Goal: Ask a question: Seek information or help from site administrators or community

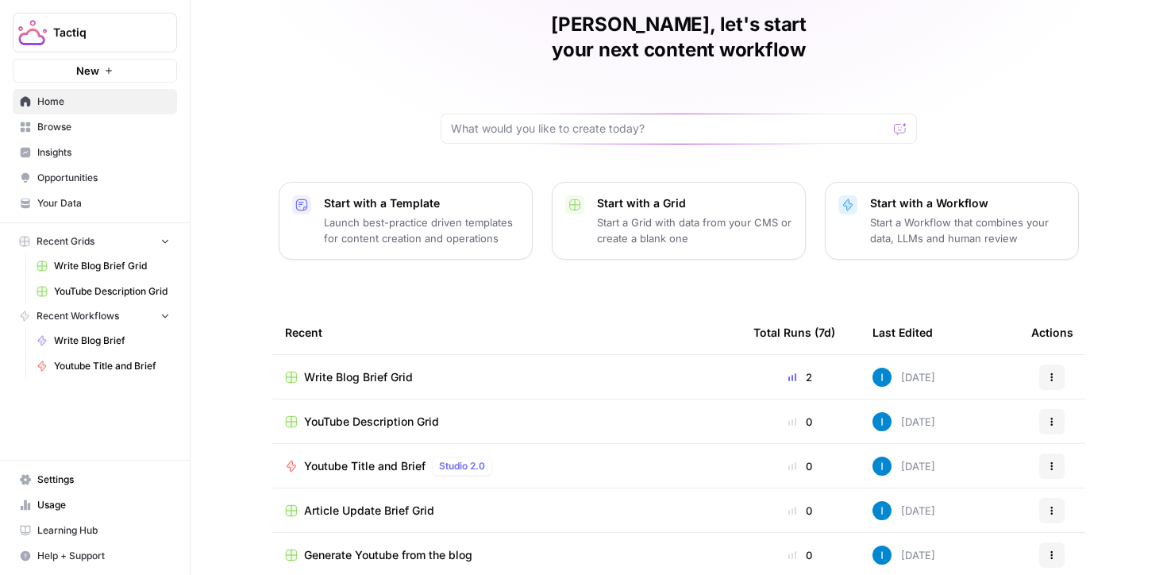
scroll to position [89, 0]
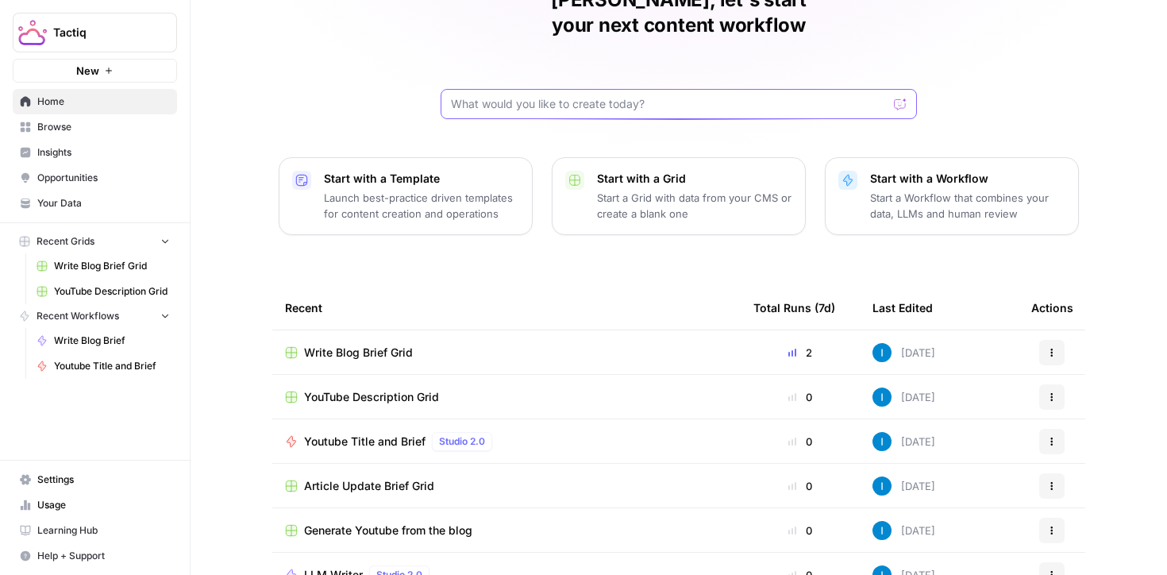
click at [600, 96] on input "text" at bounding box center [669, 104] width 437 height 16
type input "i would like to connect google search console and understand the trends to help…"
click button "Send" at bounding box center [901, 104] width 21 height 21
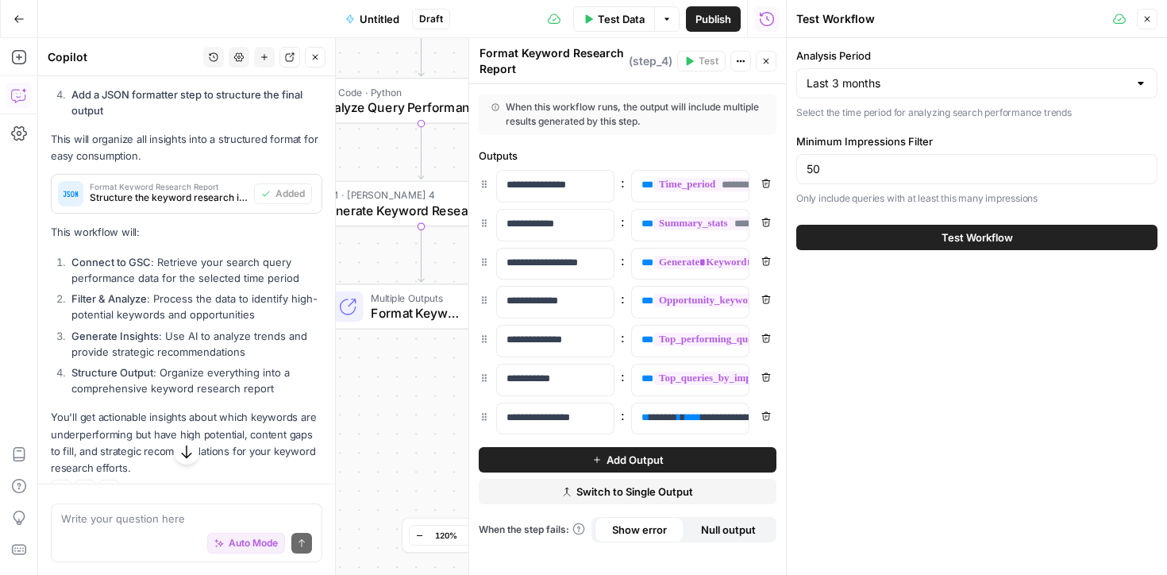
scroll to position [1170, 0]
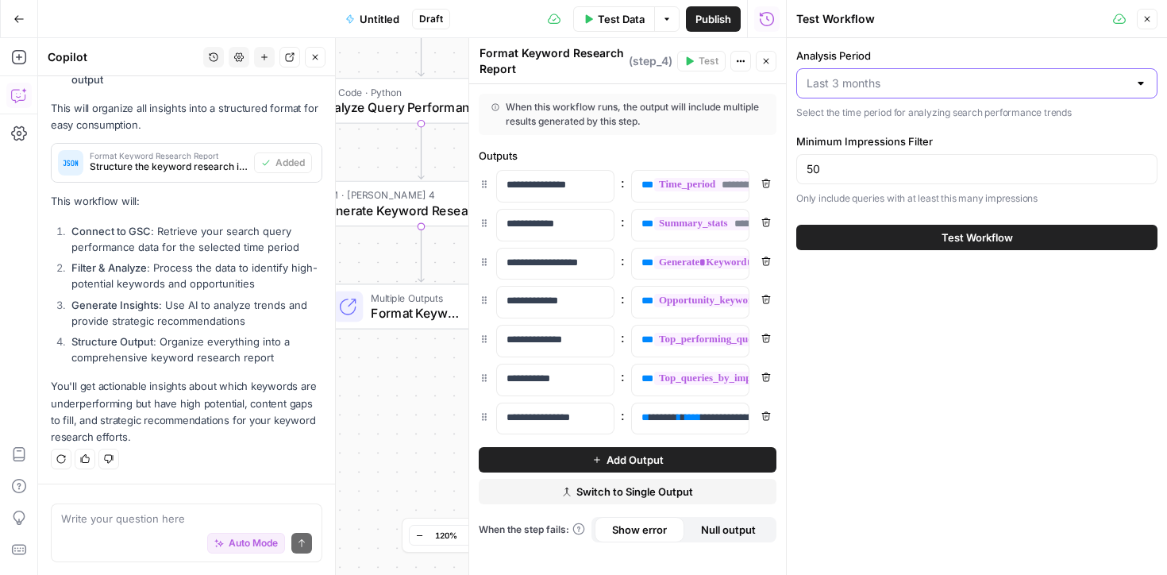
click at [920, 86] on input "Analysis Period" at bounding box center [968, 83] width 322 height 16
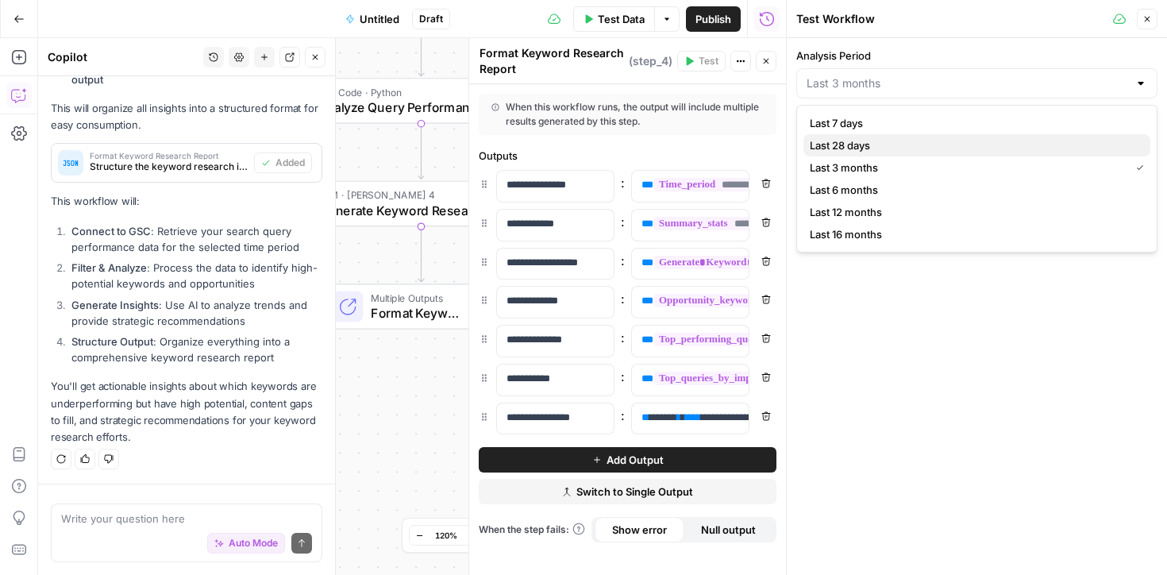
click at [873, 152] on span "Last 28 days" at bounding box center [974, 145] width 328 height 16
type input "Last 28 days"
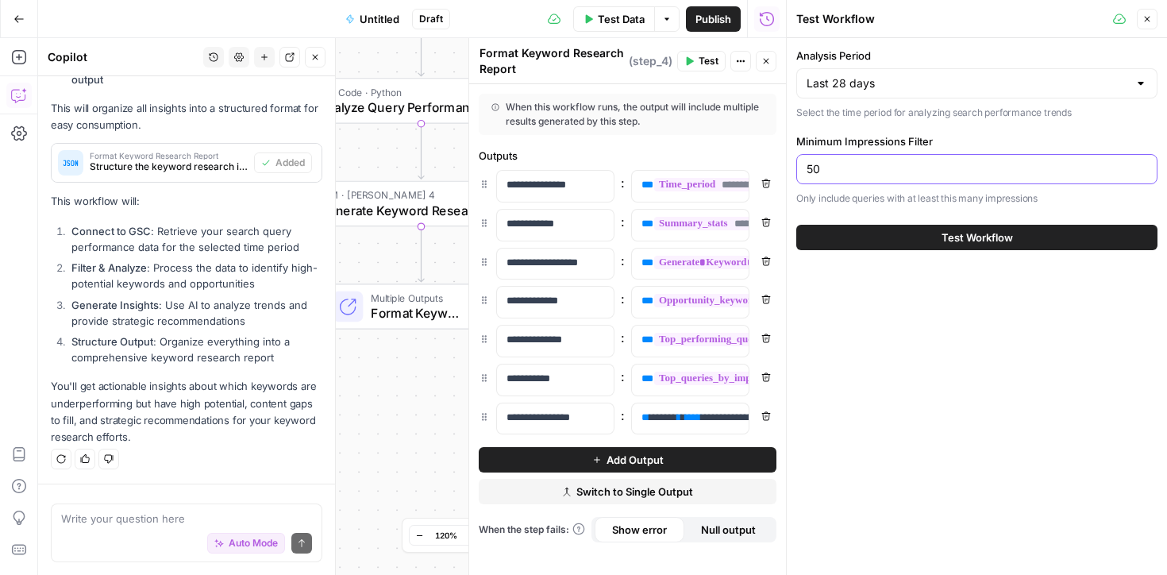
drag, startPoint x: 821, startPoint y: 164, endPoint x: 799, endPoint y: 164, distance: 21.5
click at [799, 164] on div "50" at bounding box center [976, 169] width 361 height 30
type input "1000"
click at [934, 246] on button "Test Workflow" at bounding box center [976, 237] width 361 height 25
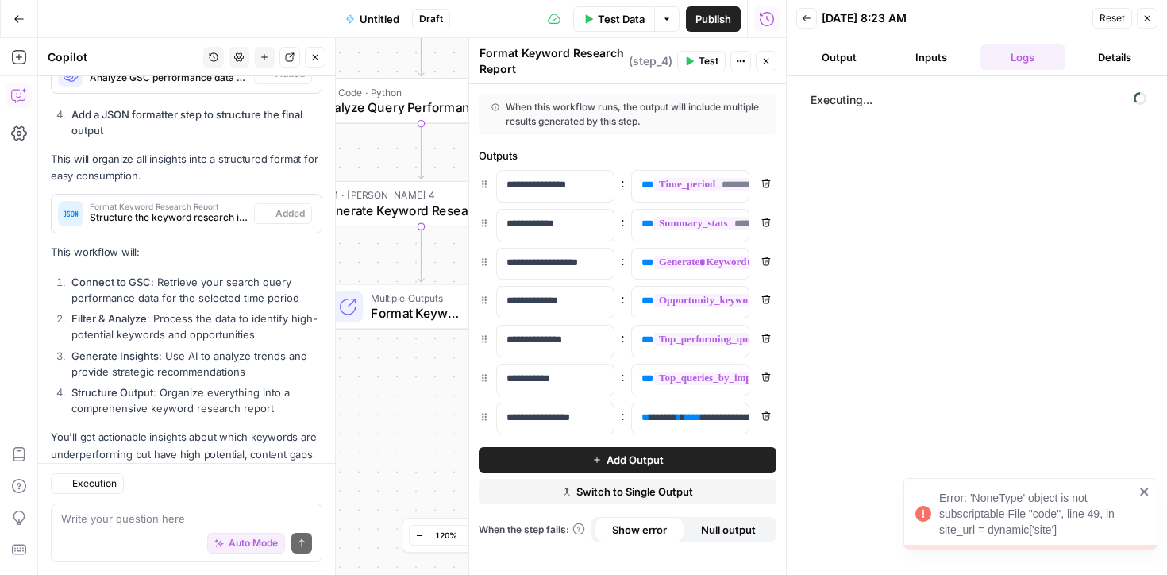
scroll to position [1191, 0]
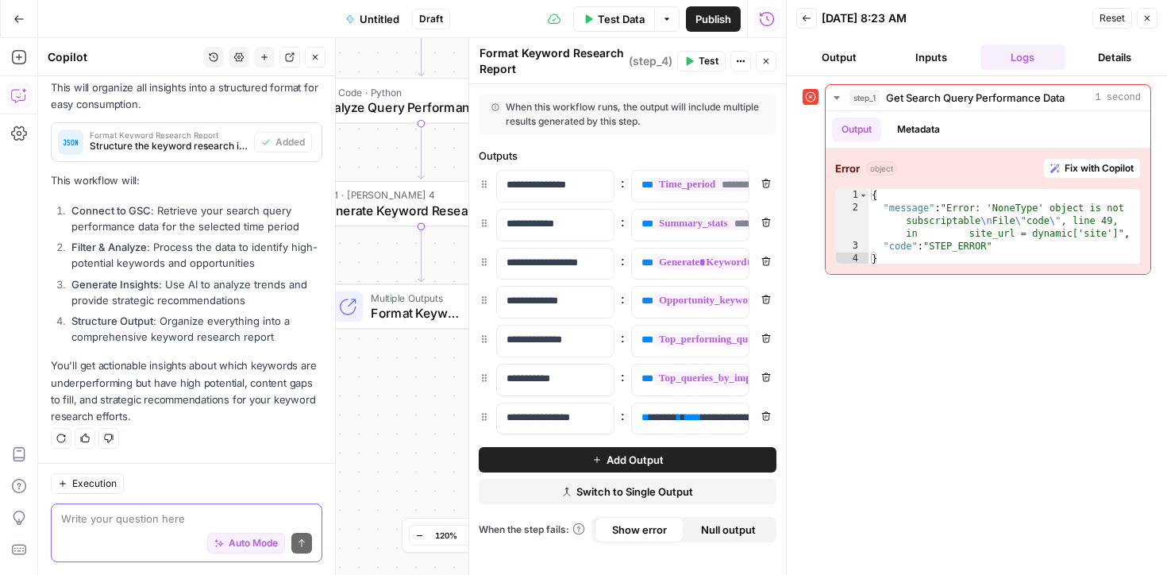
click at [162, 514] on textarea at bounding box center [186, 519] width 251 height 16
type textarea "w"
type textarea "how do i connect google search console?"
click at [299, 535] on button "Send" at bounding box center [301, 543] width 21 height 21
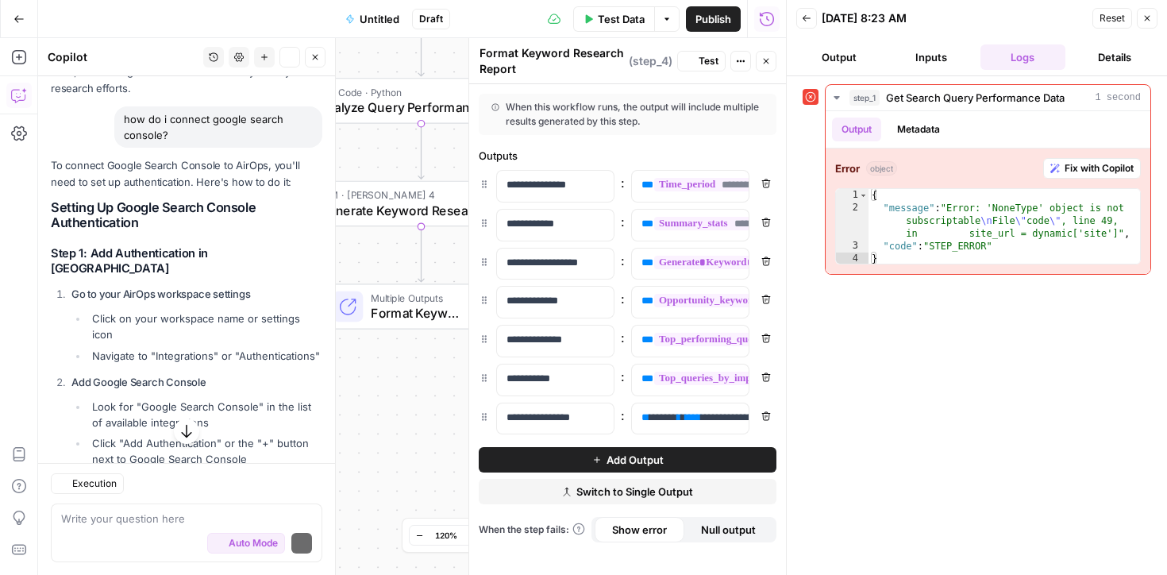
scroll to position [1556, 0]
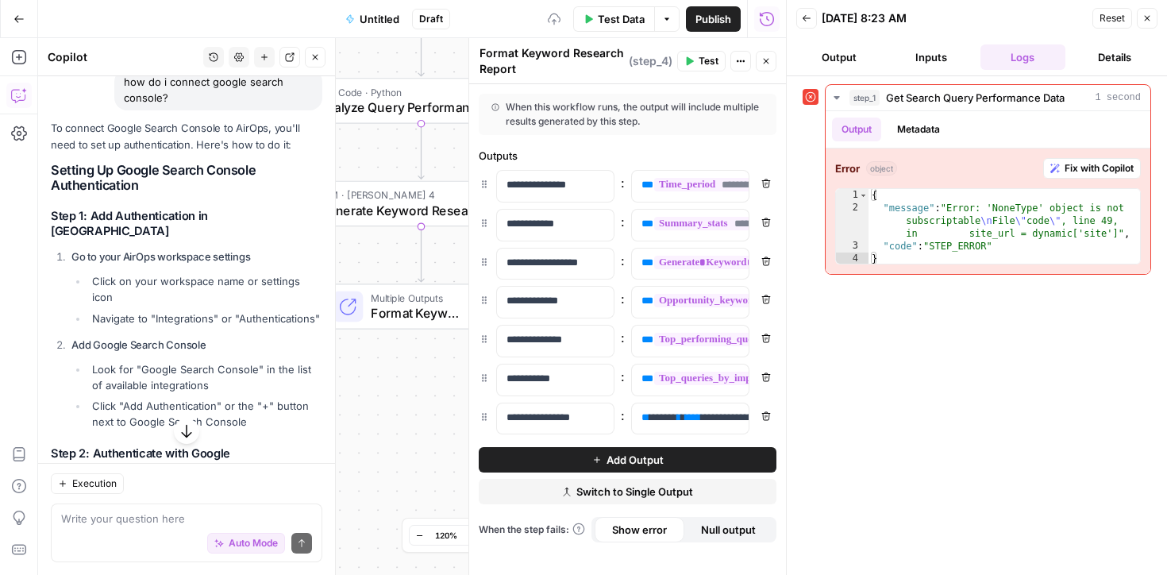
click at [18, 12] on button "Go Back" at bounding box center [19, 19] width 29 height 29
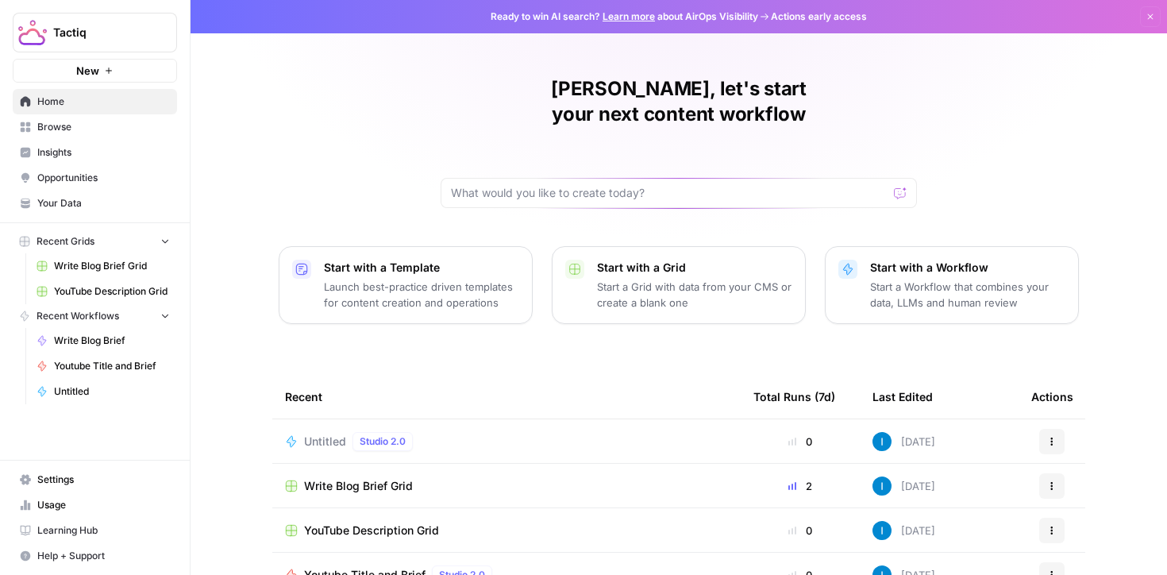
click at [56, 480] on span "Settings" at bounding box center [103, 479] width 133 height 14
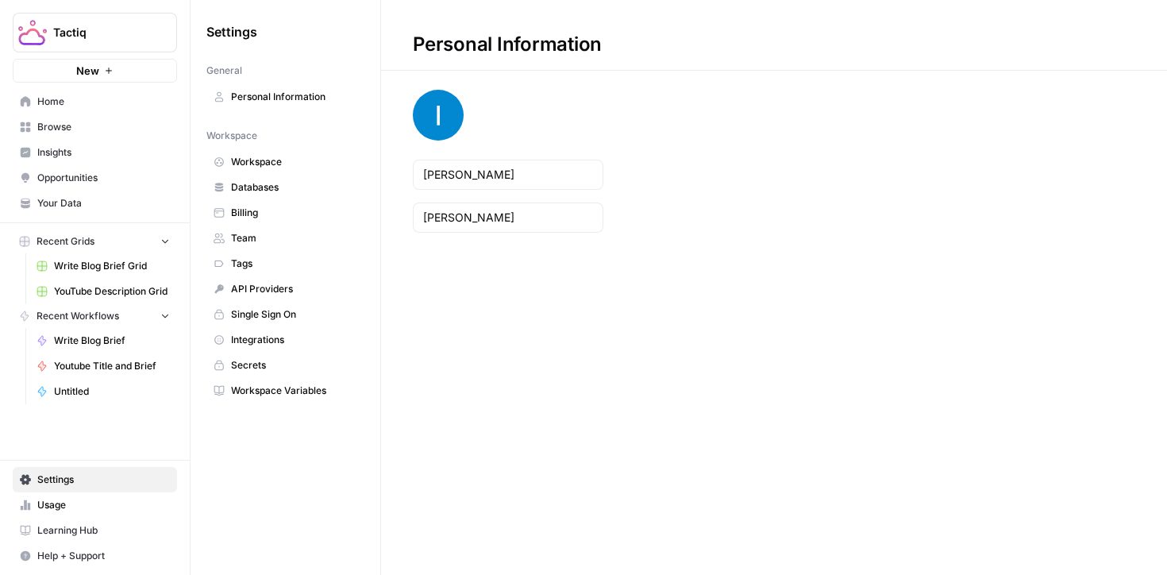
click at [256, 345] on span "Integrations" at bounding box center [294, 340] width 126 height 14
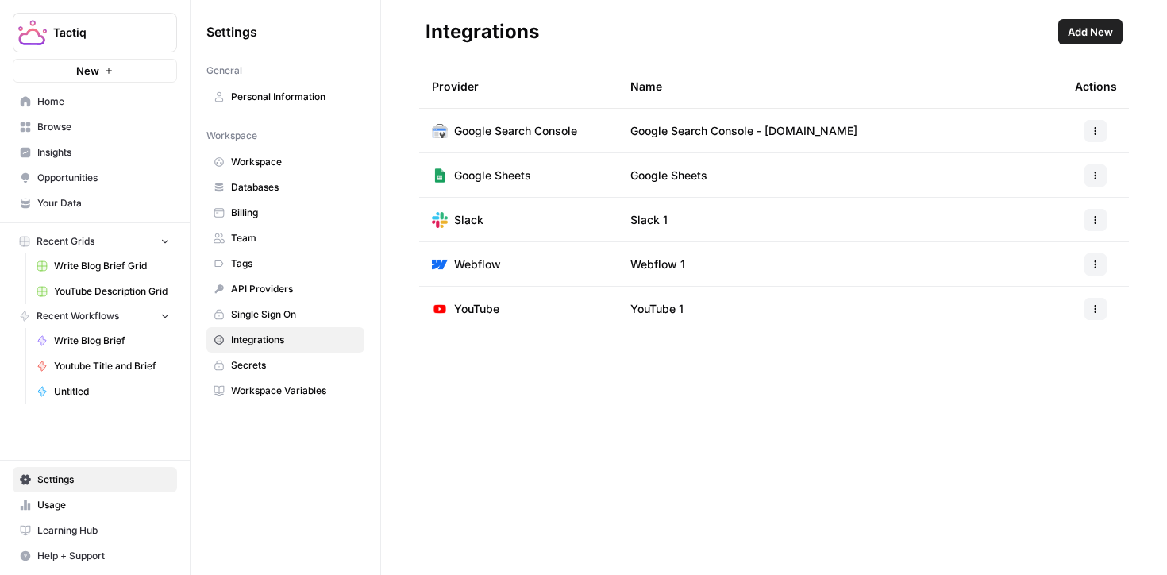
click at [1096, 129] on icon "button" at bounding box center [1096, 131] width 10 height 10
click at [841, 126] on td "Google Search Console - [DOMAIN_NAME]" at bounding box center [840, 131] width 445 height 44
click at [717, 128] on span "Google Search Console - [DOMAIN_NAME]" at bounding box center [743, 131] width 227 height 16
click at [1080, 24] on span "Add New" at bounding box center [1090, 32] width 45 height 16
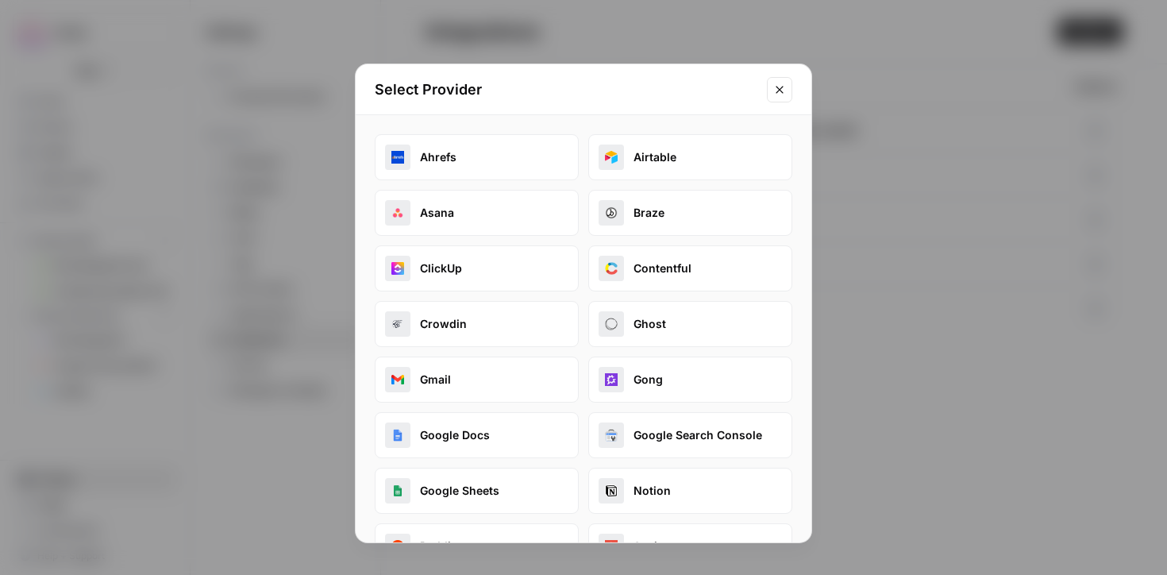
click at [783, 88] on icon "Close modal" at bounding box center [779, 89] width 13 height 13
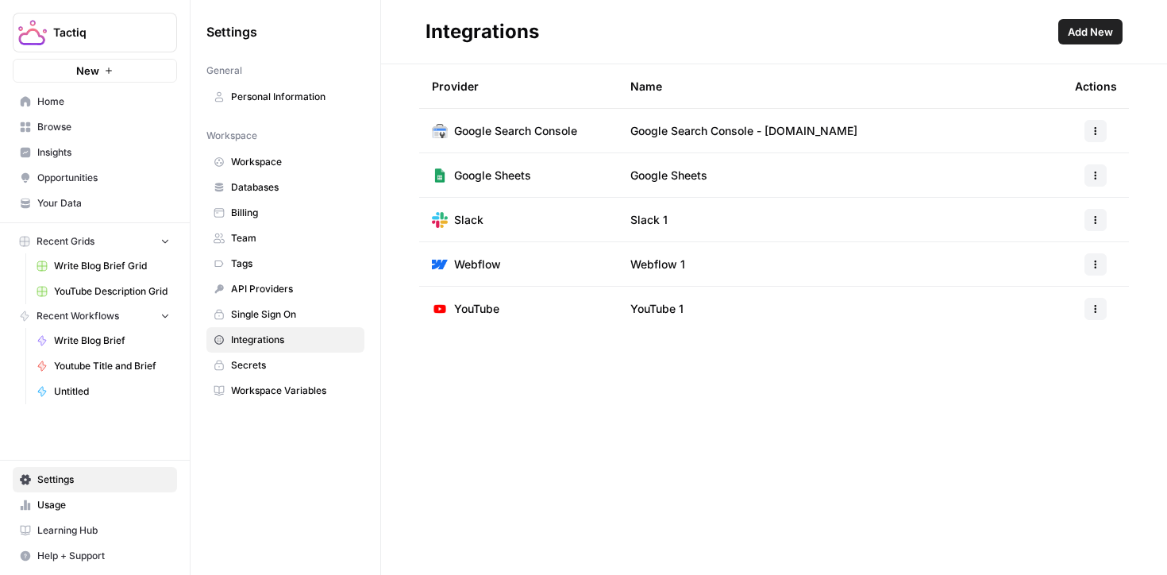
click at [55, 133] on span "Browse" at bounding box center [103, 127] width 133 height 14
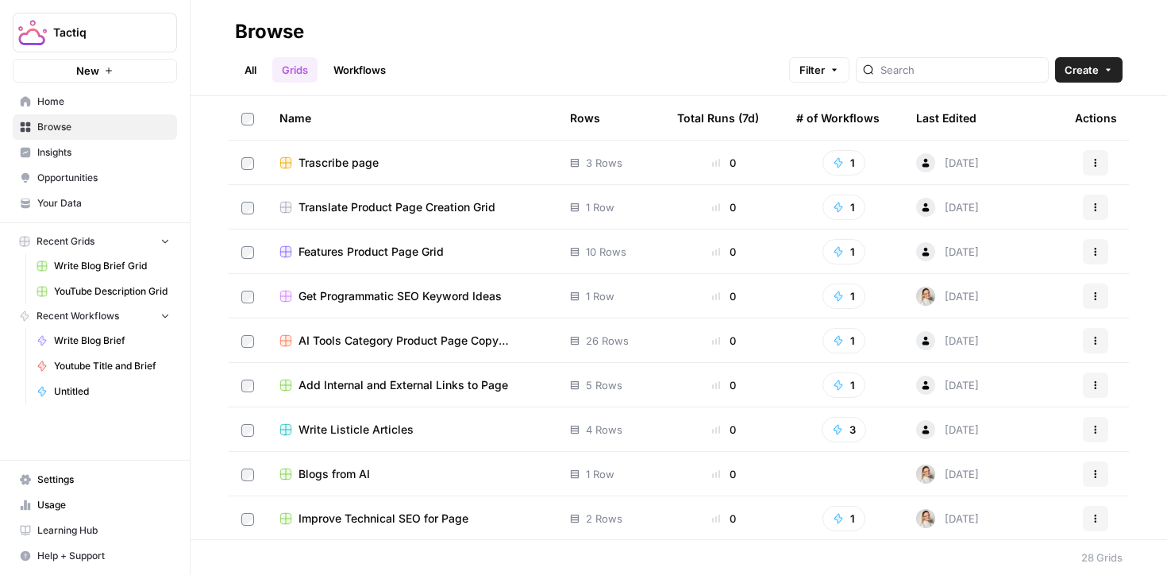
click at [353, 82] on link "Workflows" at bounding box center [359, 69] width 71 height 25
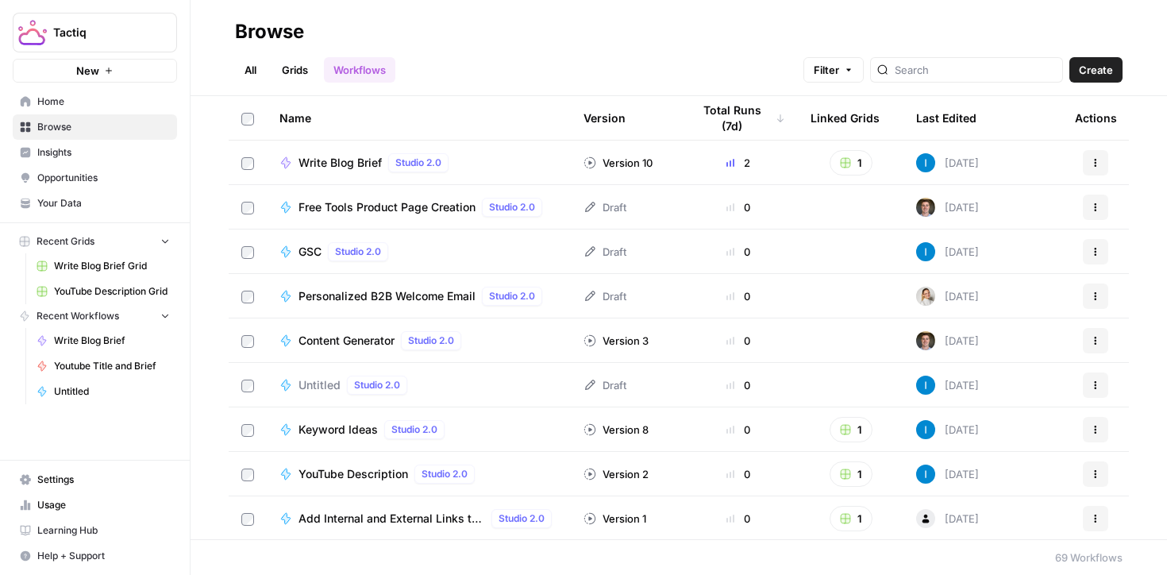
click at [1102, 71] on span "Create" at bounding box center [1096, 70] width 34 height 16
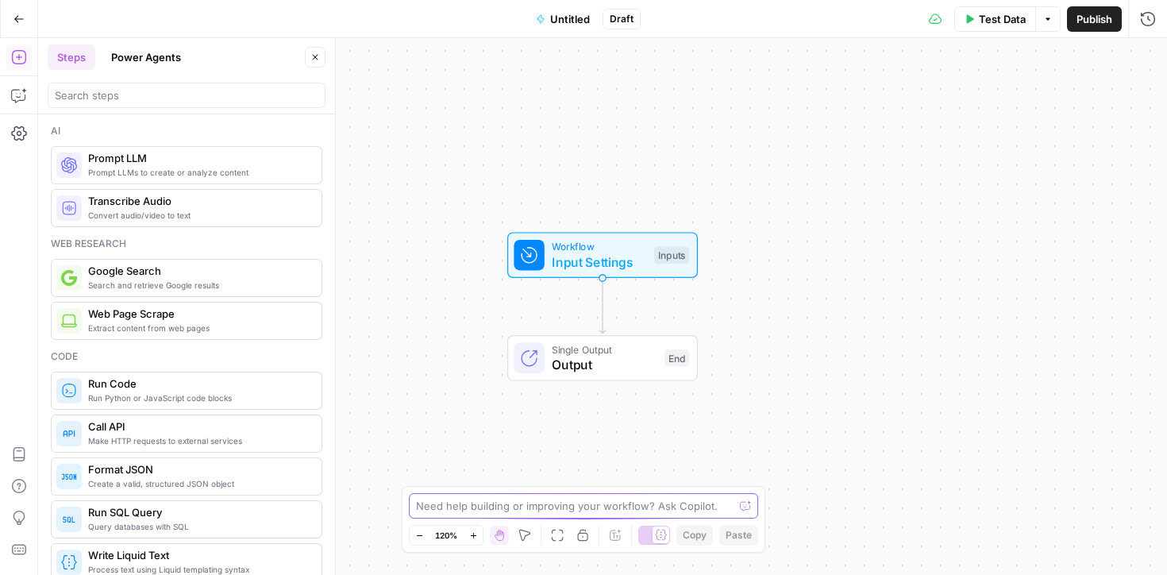
click at [504, 507] on textarea at bounding box center [575, 506] width 318 height 16
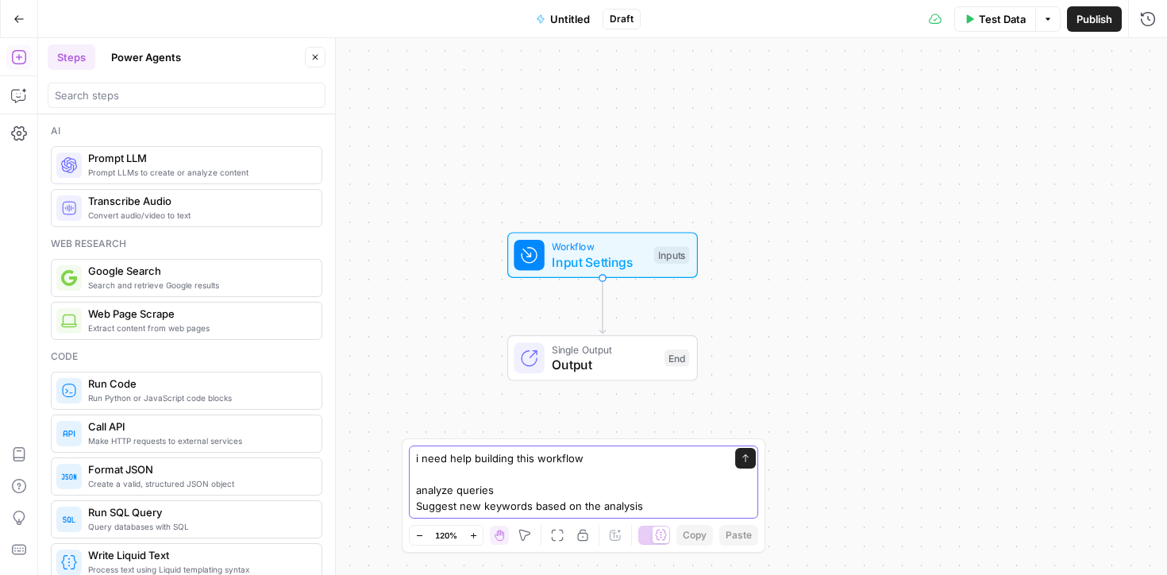
type textarea "i need help building this workflow analyze queries Suggest new keywords based o…"
click at [744, 454] on icon "submit" at bounding box center [746, 458] width 10 height 10
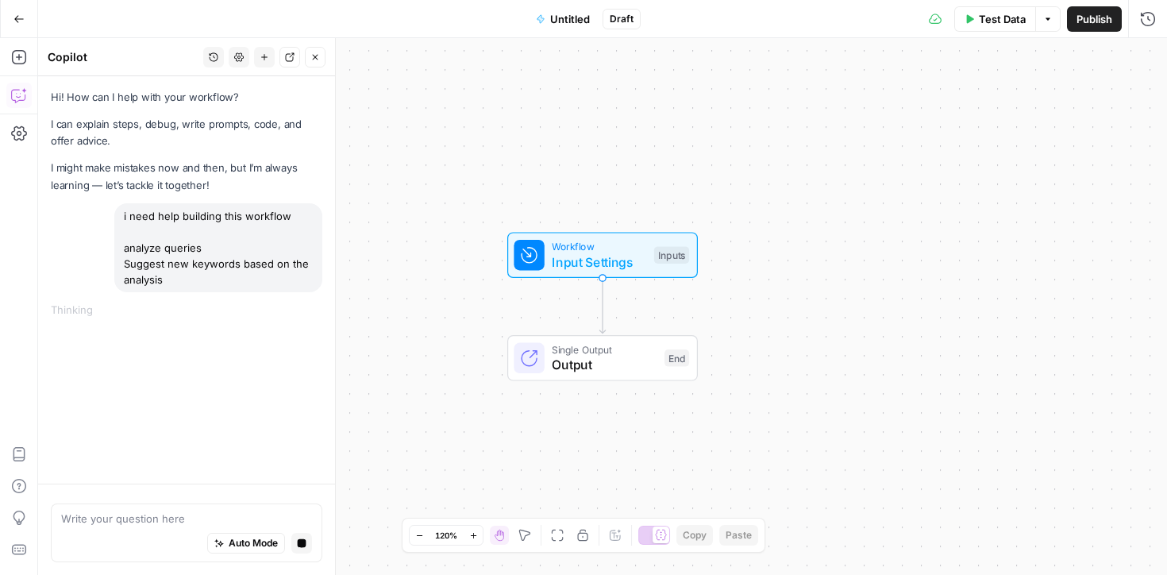
click at [570, 22] on span "Untitled" at bounding box center [570, 19] width 40 height 16
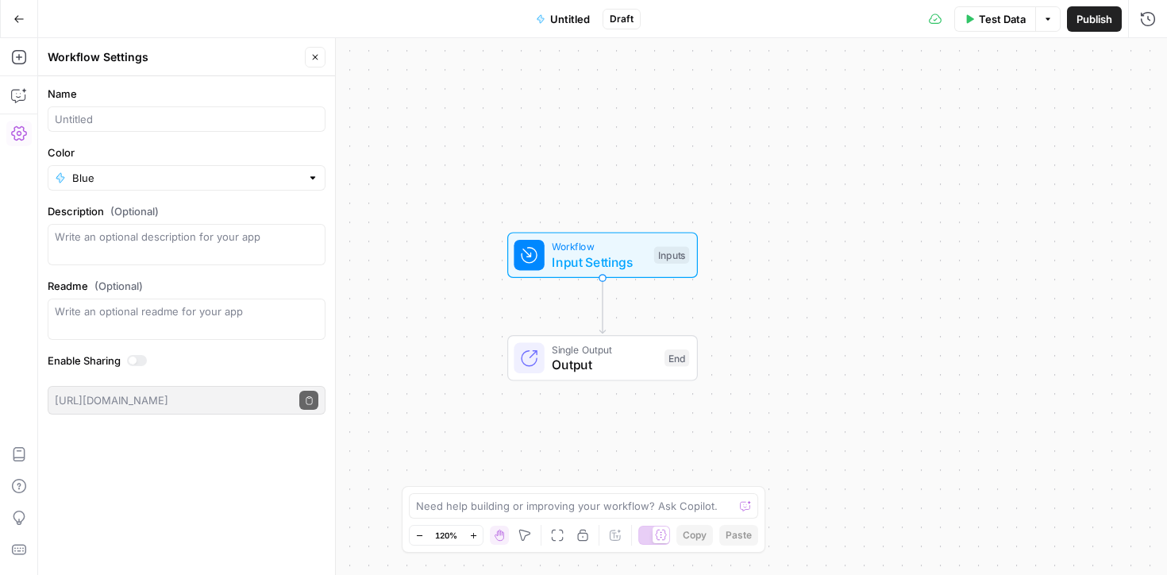
click at [572, 20] on span "Untitled" at bounding box center [570, 19] width 40 height 16
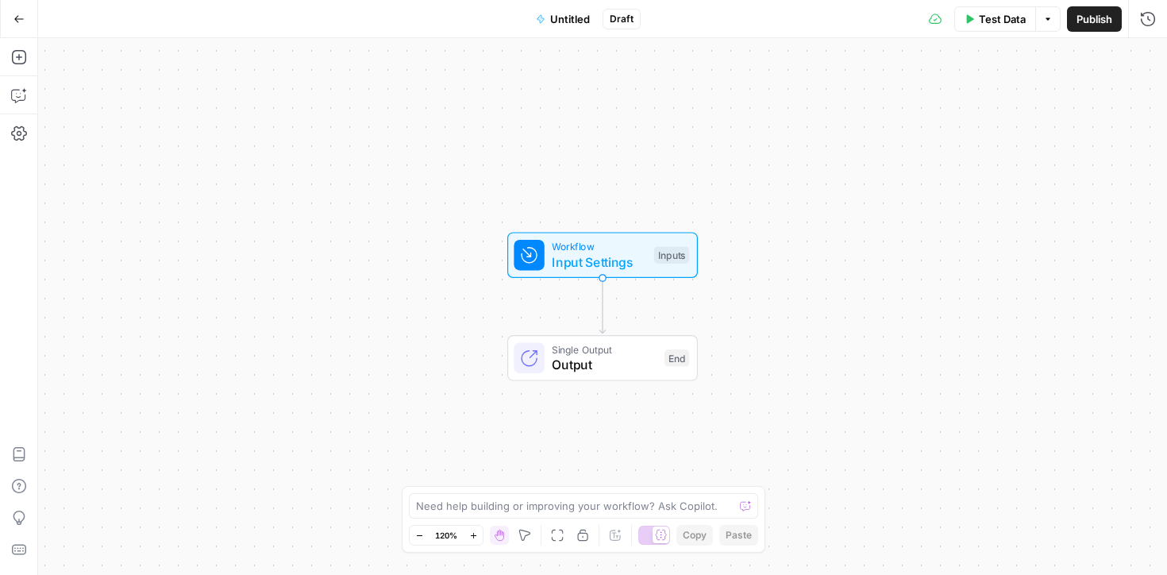
click at [572, 20] on span "Untitled" at bounding box center [570, 19] width 40 height 16
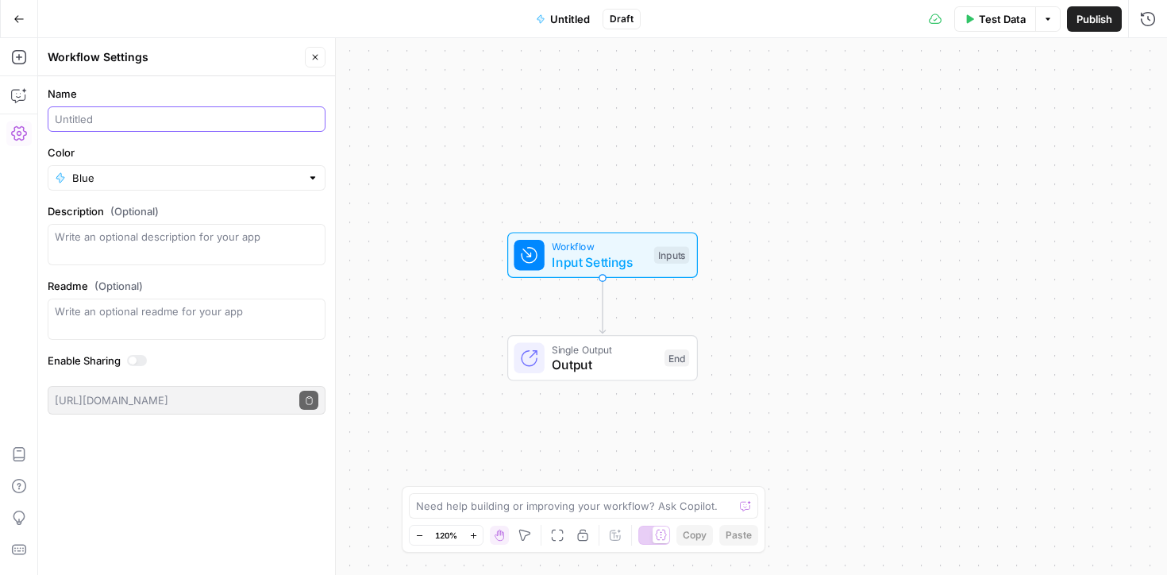
click at [104, 118] on input "Name" at bounding box center [187, 119] width 264 height 16
type input "GSC Analysis"
click at [108, 52] on div "Workflow Settings" at bounding box center [174, 57] width 252 height 16
click at [314, 60] on icon "button" at bounding box center [315, 57] width 10 height 10
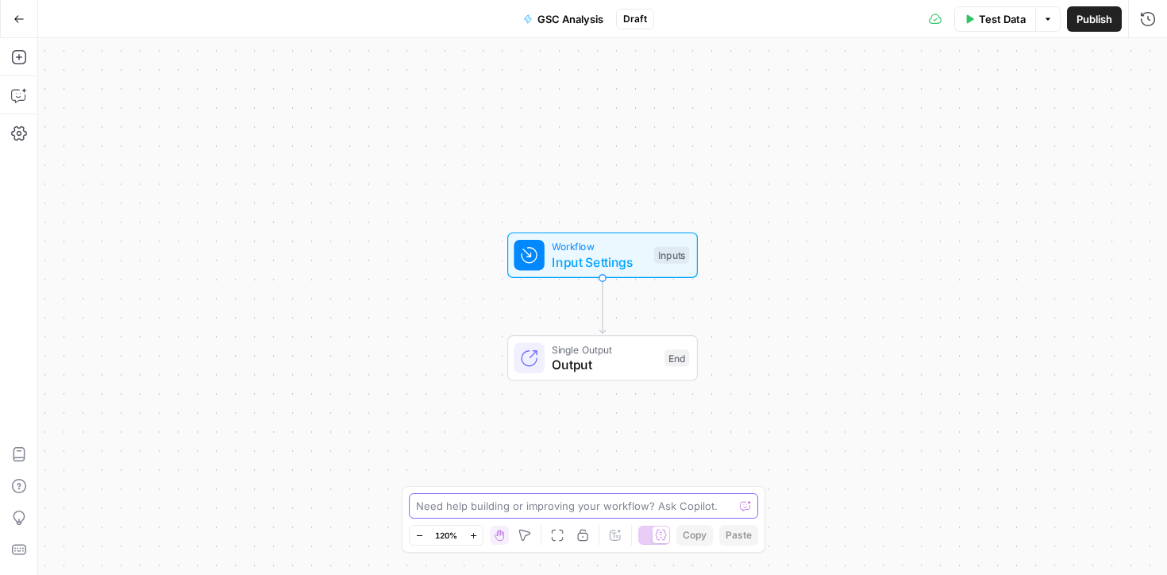
click at [499, 508] on textarea at bounding box center [575, 506] width 318 height 16
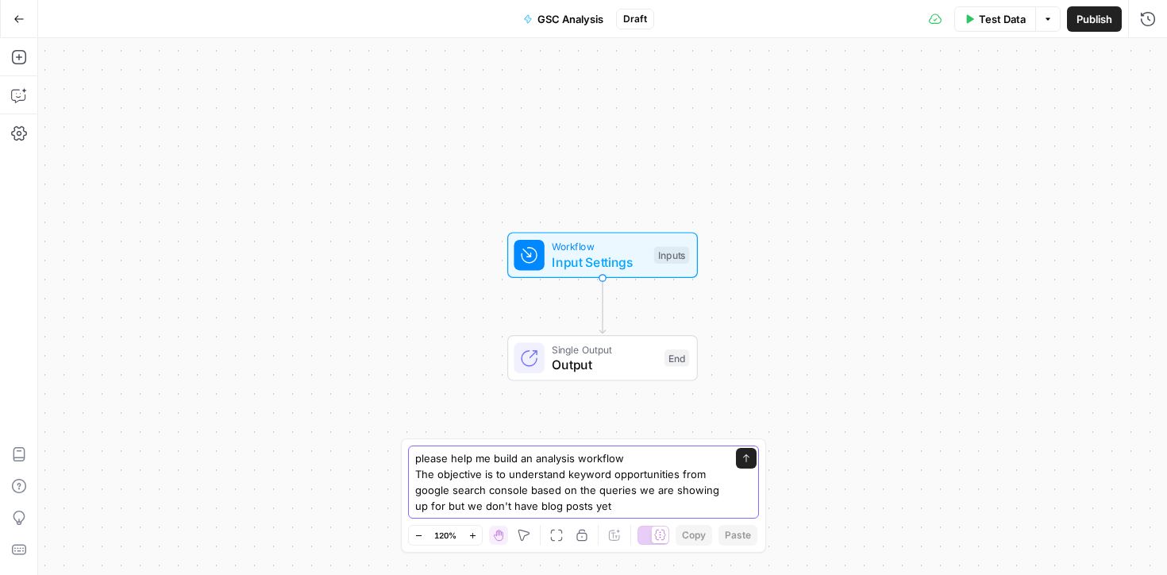
type textarea "please help me build an analysis workflow The objective is to understand keywor…"
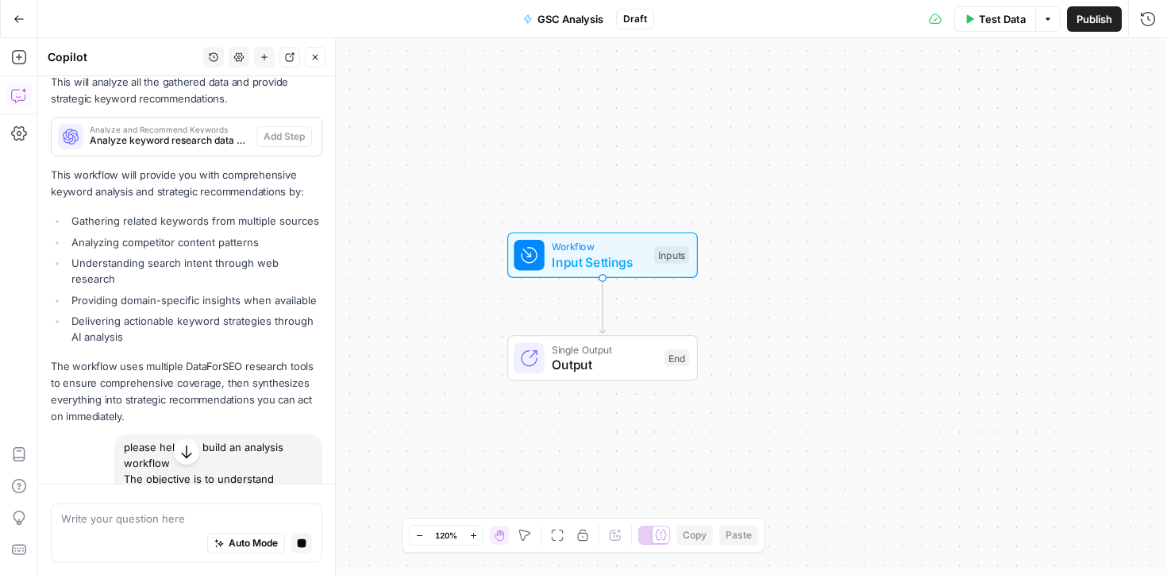
scroll to position [1481, 0]
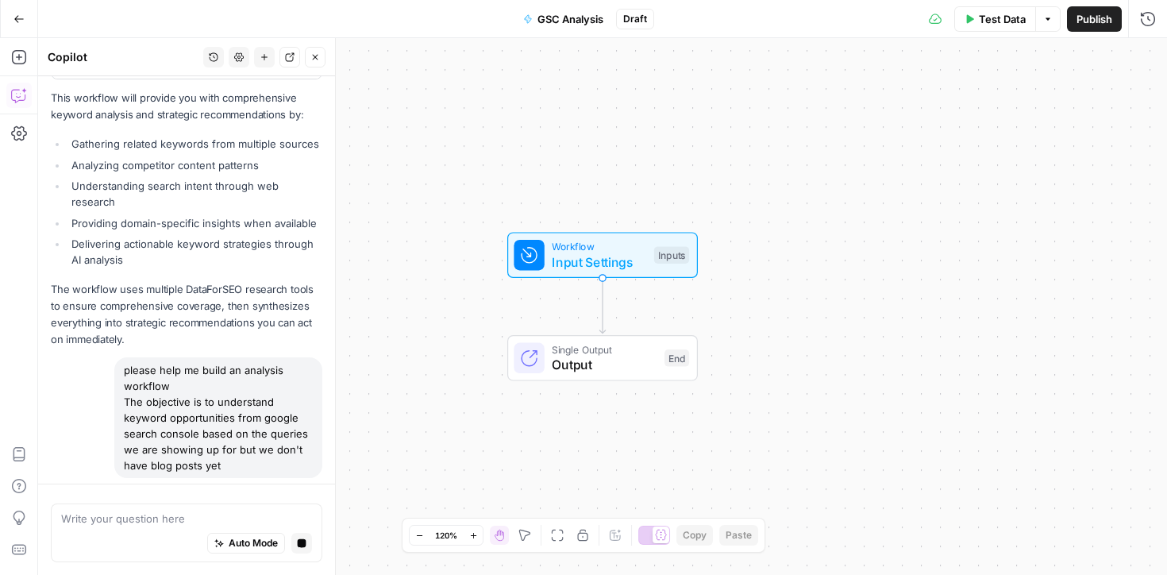
click at [123, 516] on textarea at bounding box center [186, 519] width 251 height 16
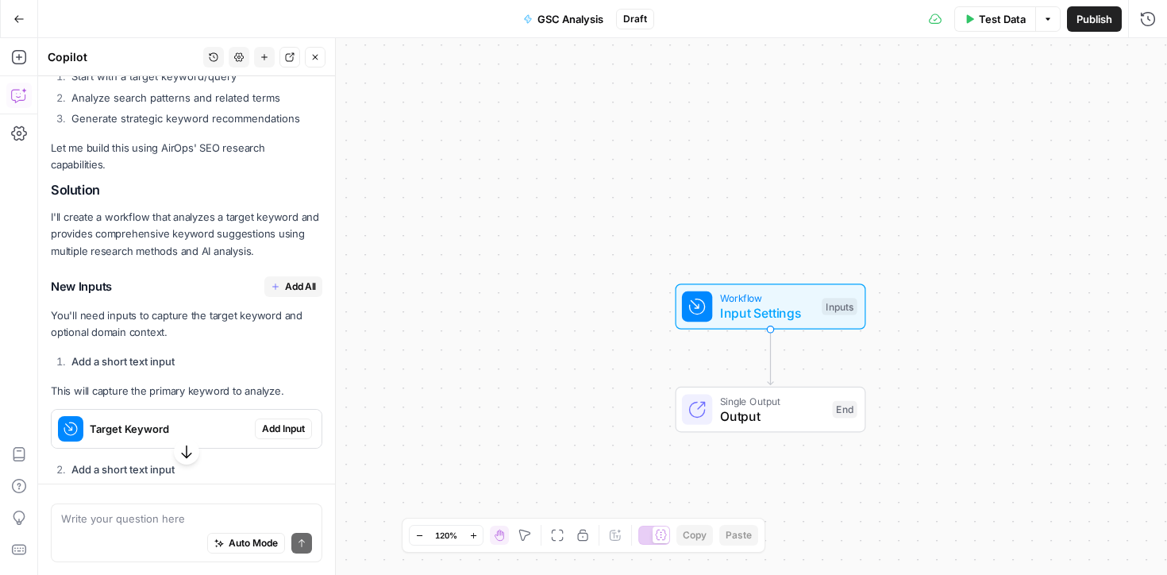
scroll to position [323, 0]
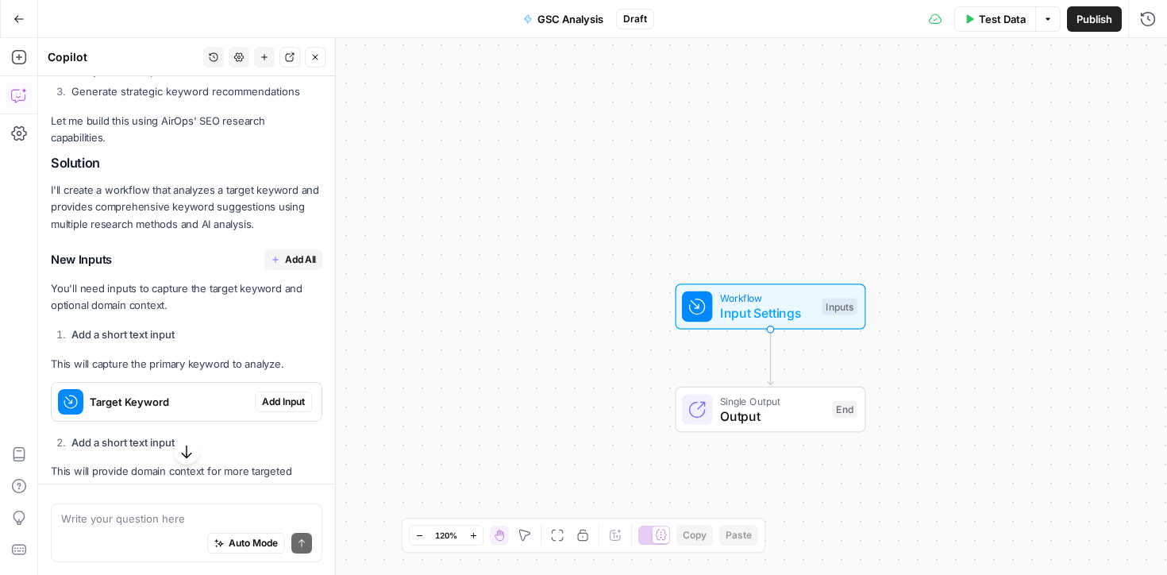
click at [289, 252] on span "Add All" at bounding box center [300, 259] width 31 height 14
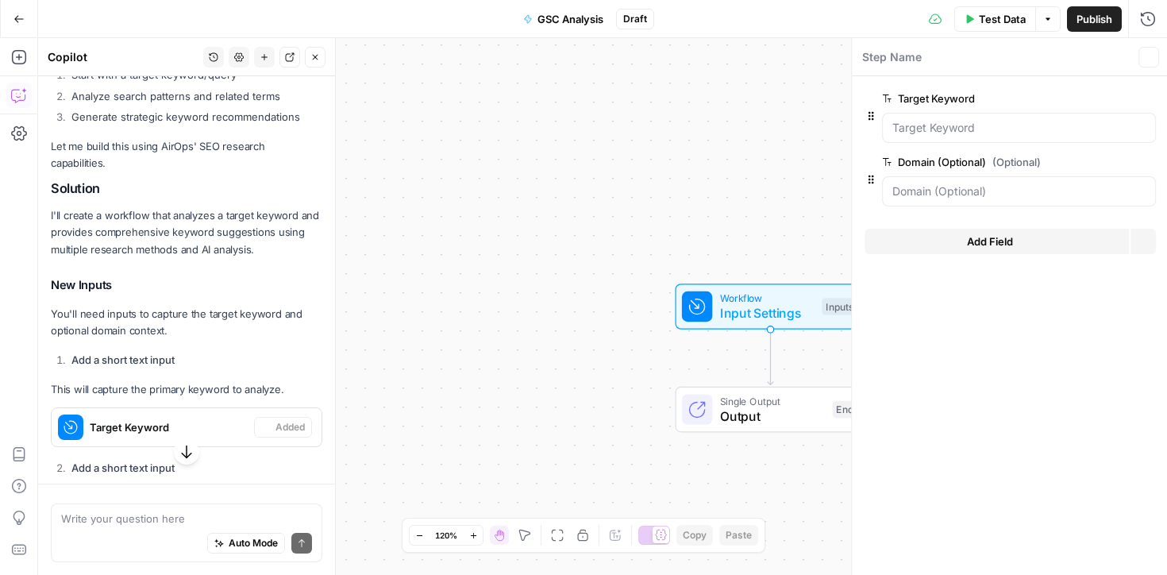
scroll to position [349, 0]
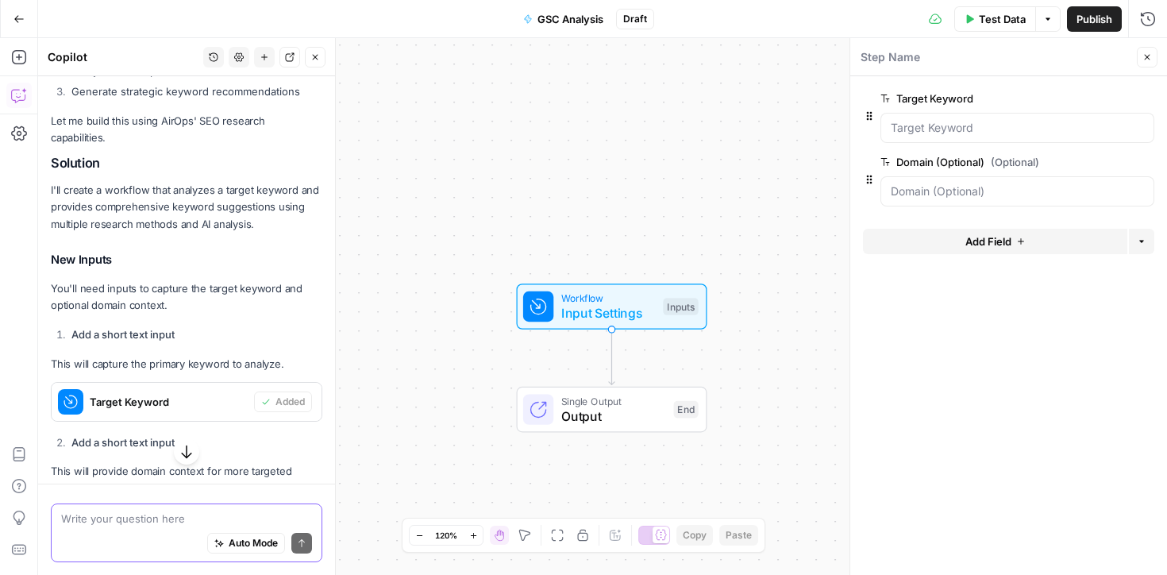
click at [128, 524] on textarea at bounding box center [186, 519] width 251 height 16
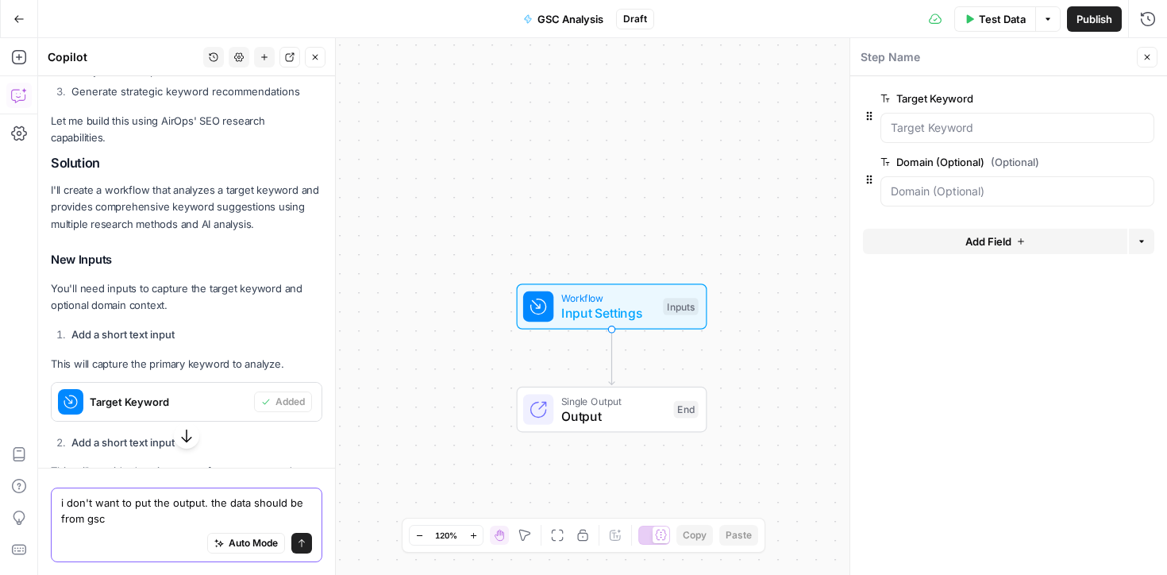
click at [106, 497] on textarea "i don't want to put the output. the data should be from gsc" at bounding box center [186, 511] width 251 height 32
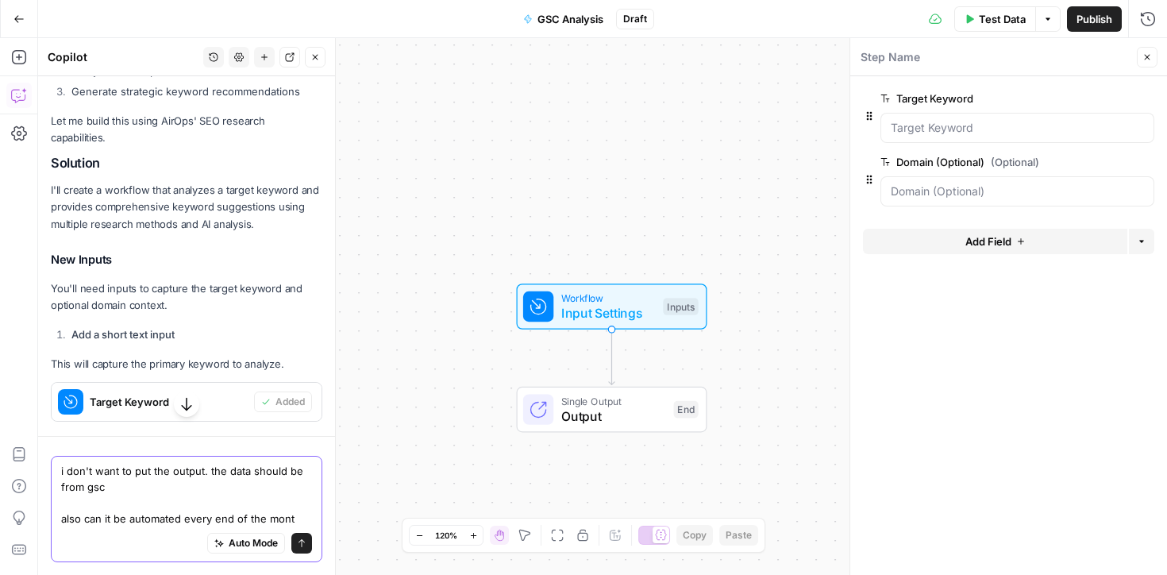
type textarea "i don't want to put the output. the data should be from gsc also can it be auto…"
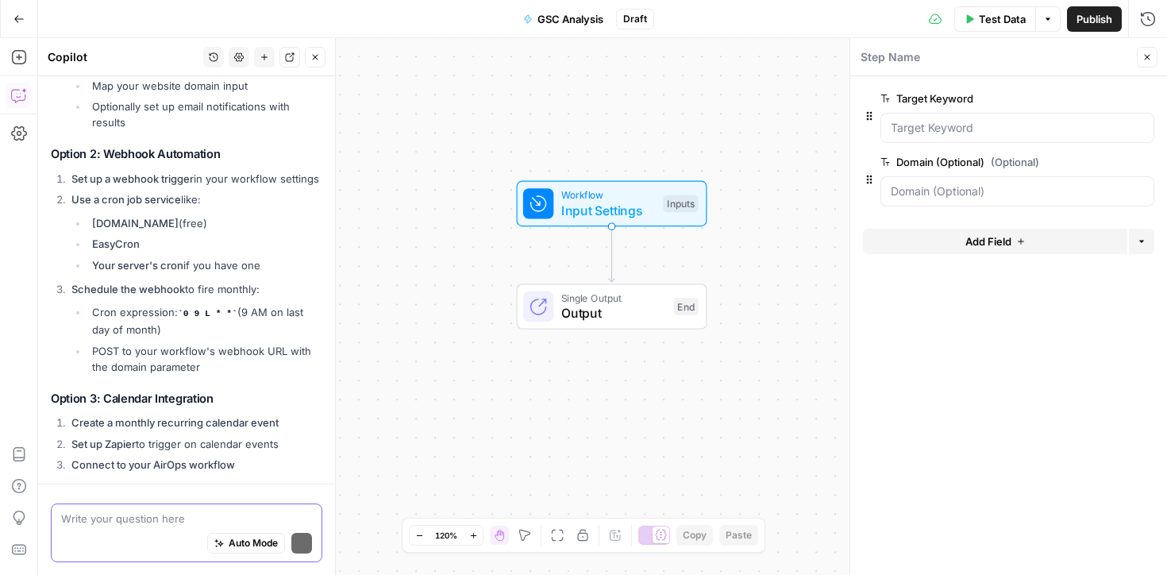
scroll to position [4442, 0]
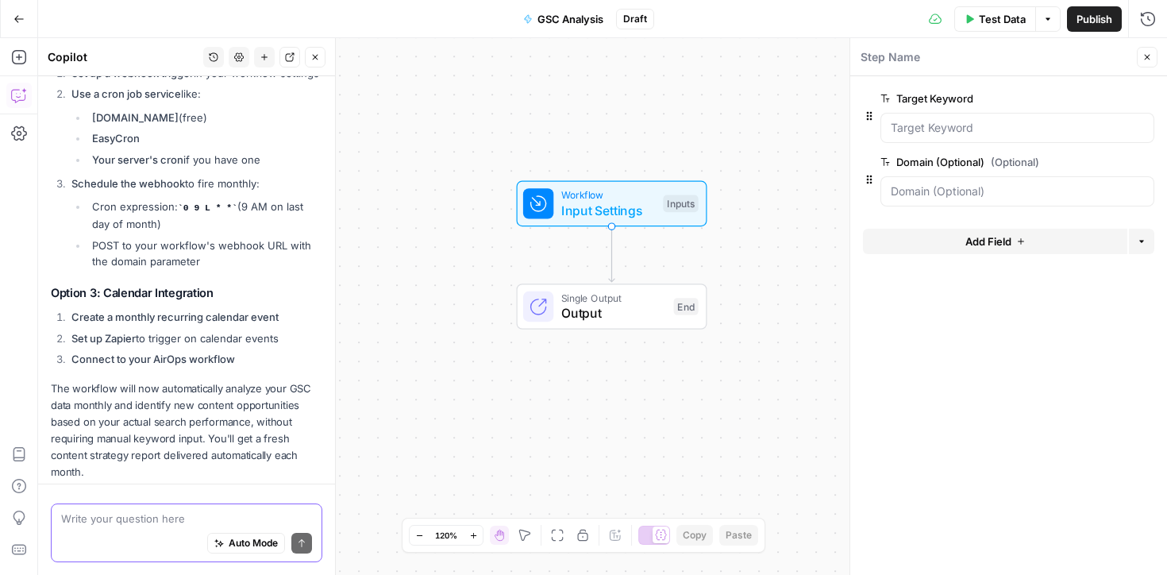
click at [204, 514] on textarea at bounding box center [186, 519] width 251 height 16
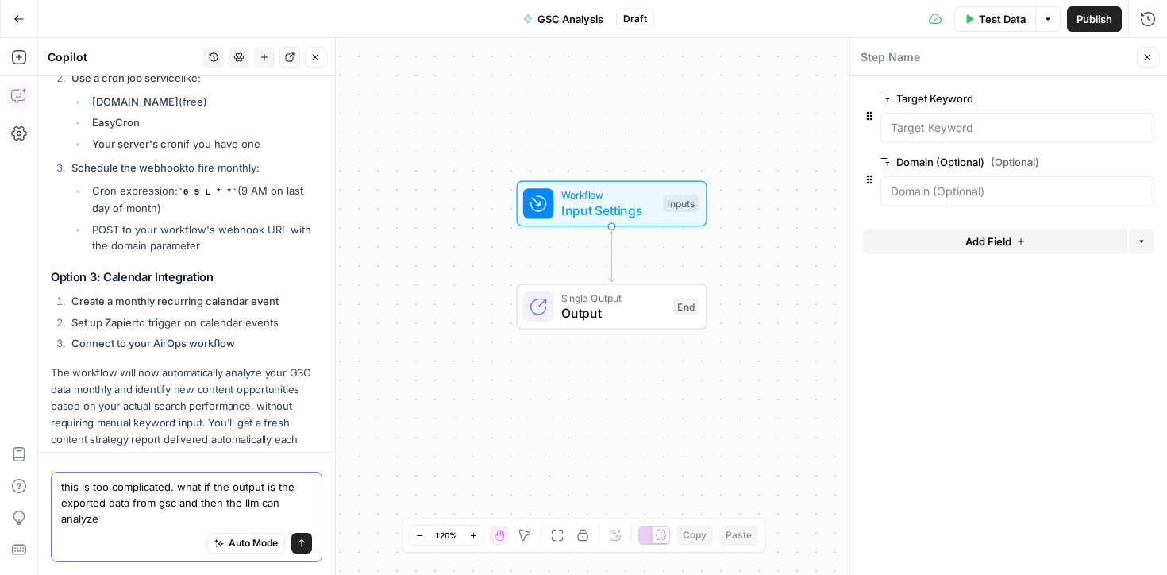
scroll to position [4474, 0]
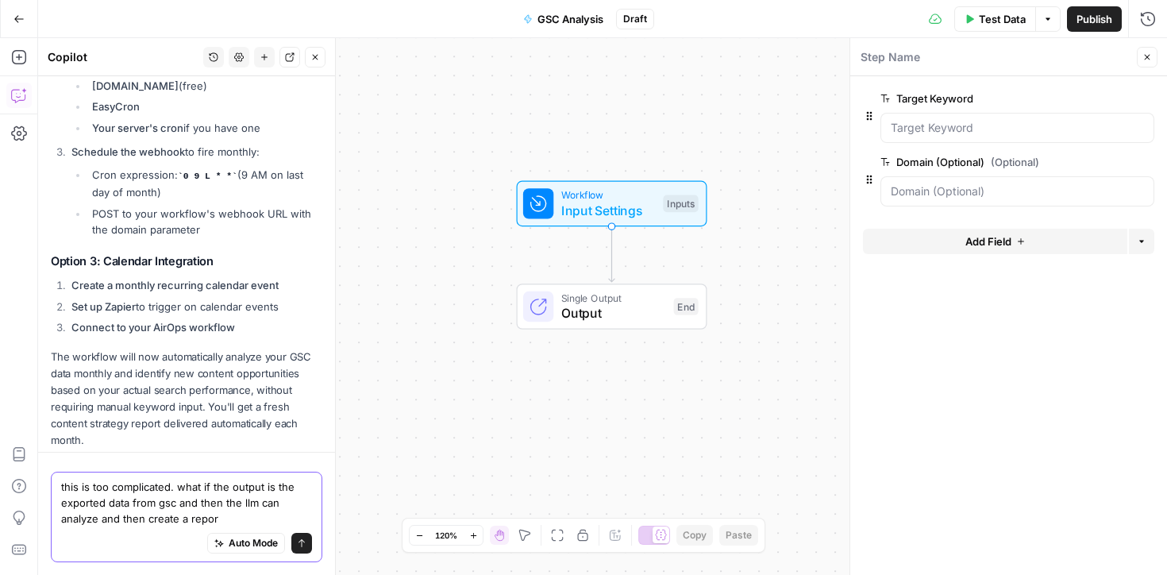
type textarea "this is too complicated. what if the output is the exported data from gsc and t…"
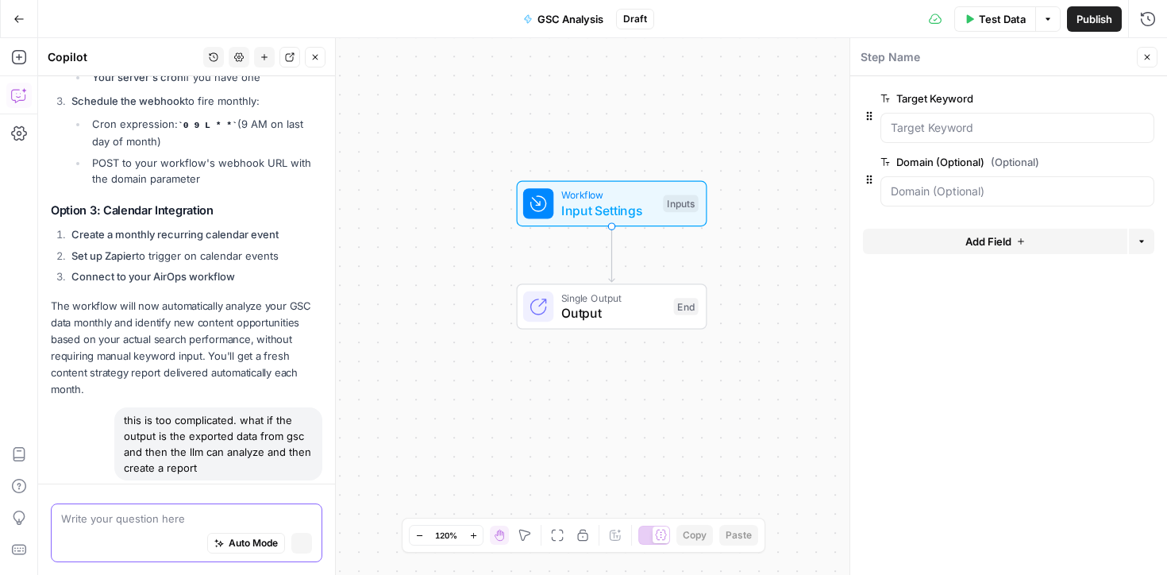
scroll to position [4444, 0]
